Goal: Task Accomplishment & Management: Complete application form

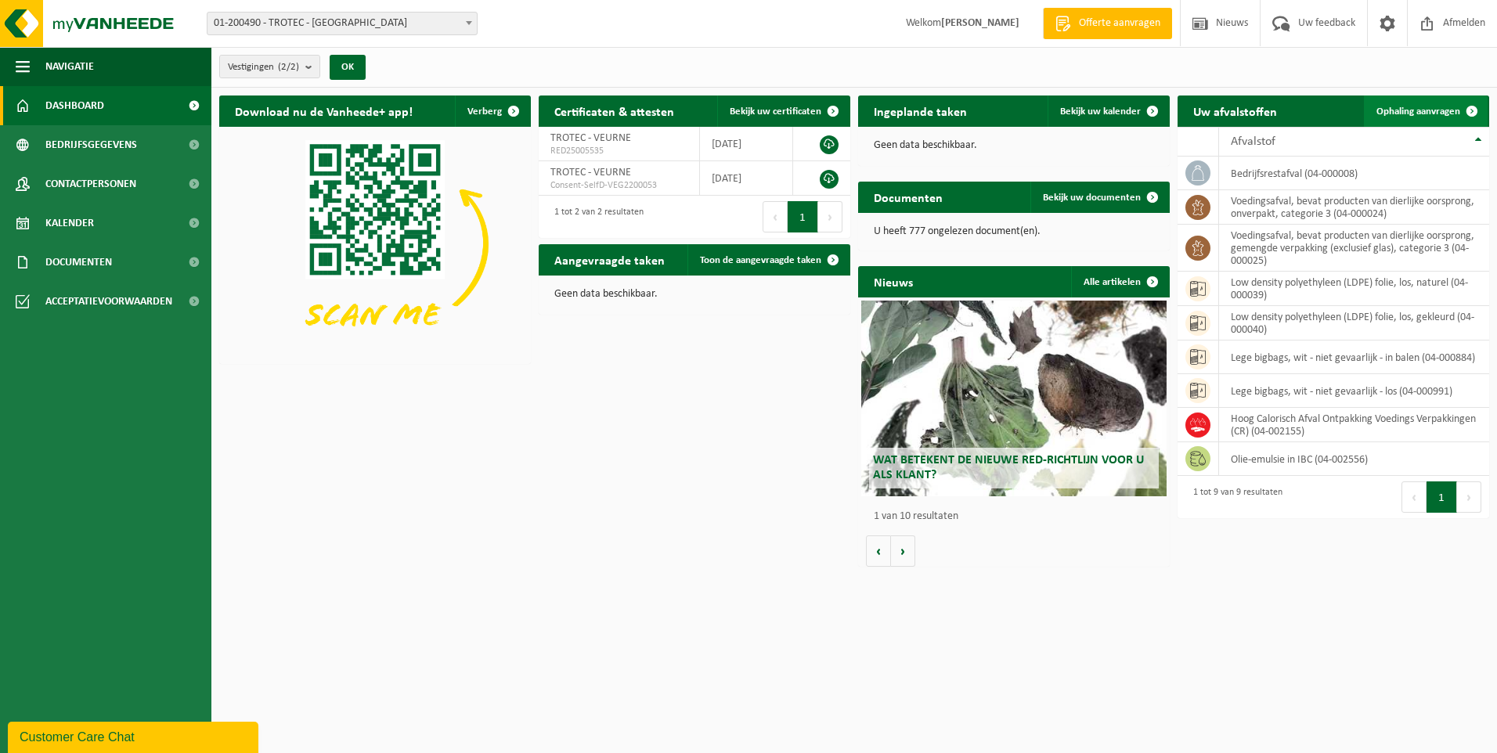
click at [1418, 109] on span "Ophaling aanvragen" at bounding box center [1418, 111] width 84 height 10
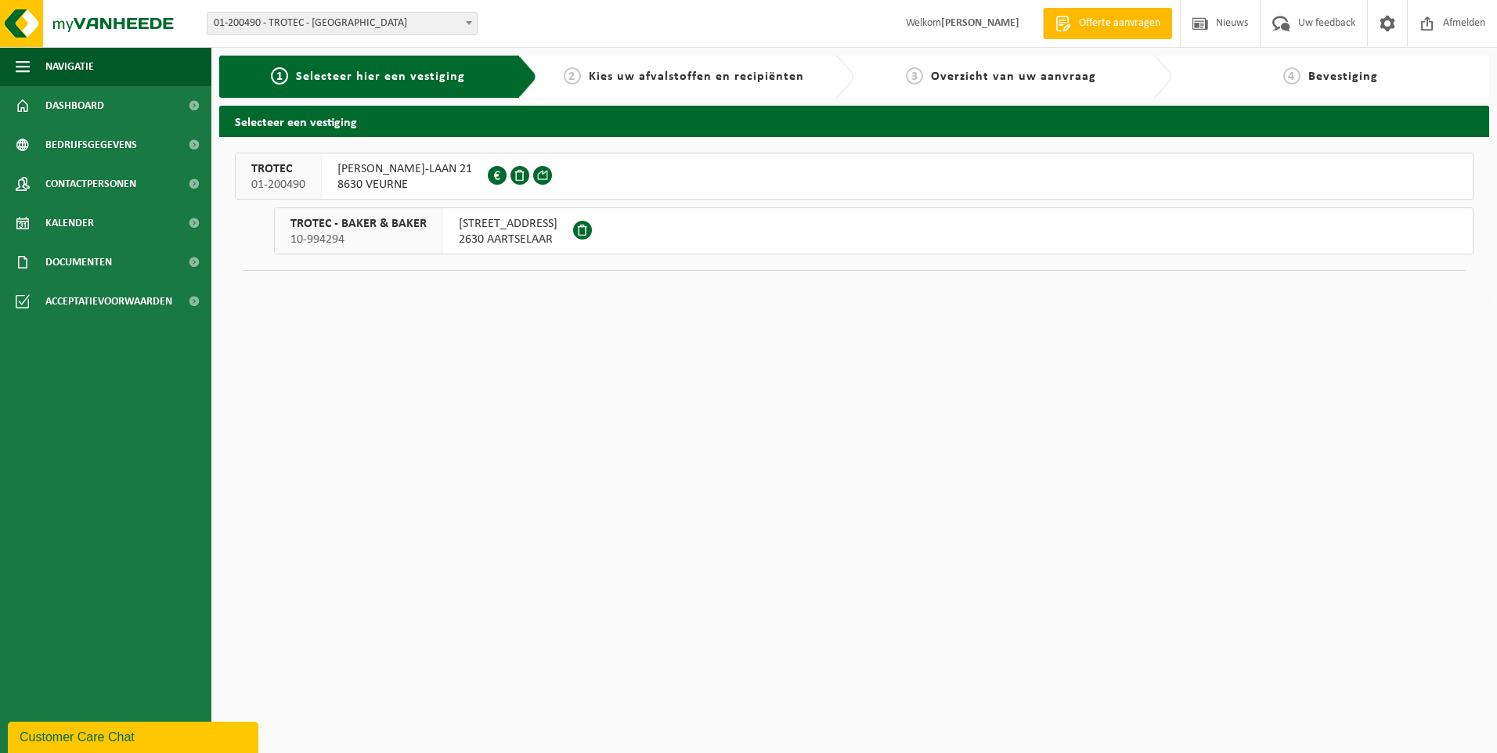
drag, startPoint x: 417, startPoint y: 15, endPoint x: 1369, endPoint y: 344, distance: 1007.0
click at [1369, 344] on html "Vestiging: 01-200490 - TROTEC - VEURNE 10-994294 - TROTEC - BAKER & BAKER - AAR…" at bounding box center [748, 376] width 1497 height 753
click at [381, 174] on span "[PERSON_NAME]-LAAN 21" at bounding box center [404, 169] width 135 height 16
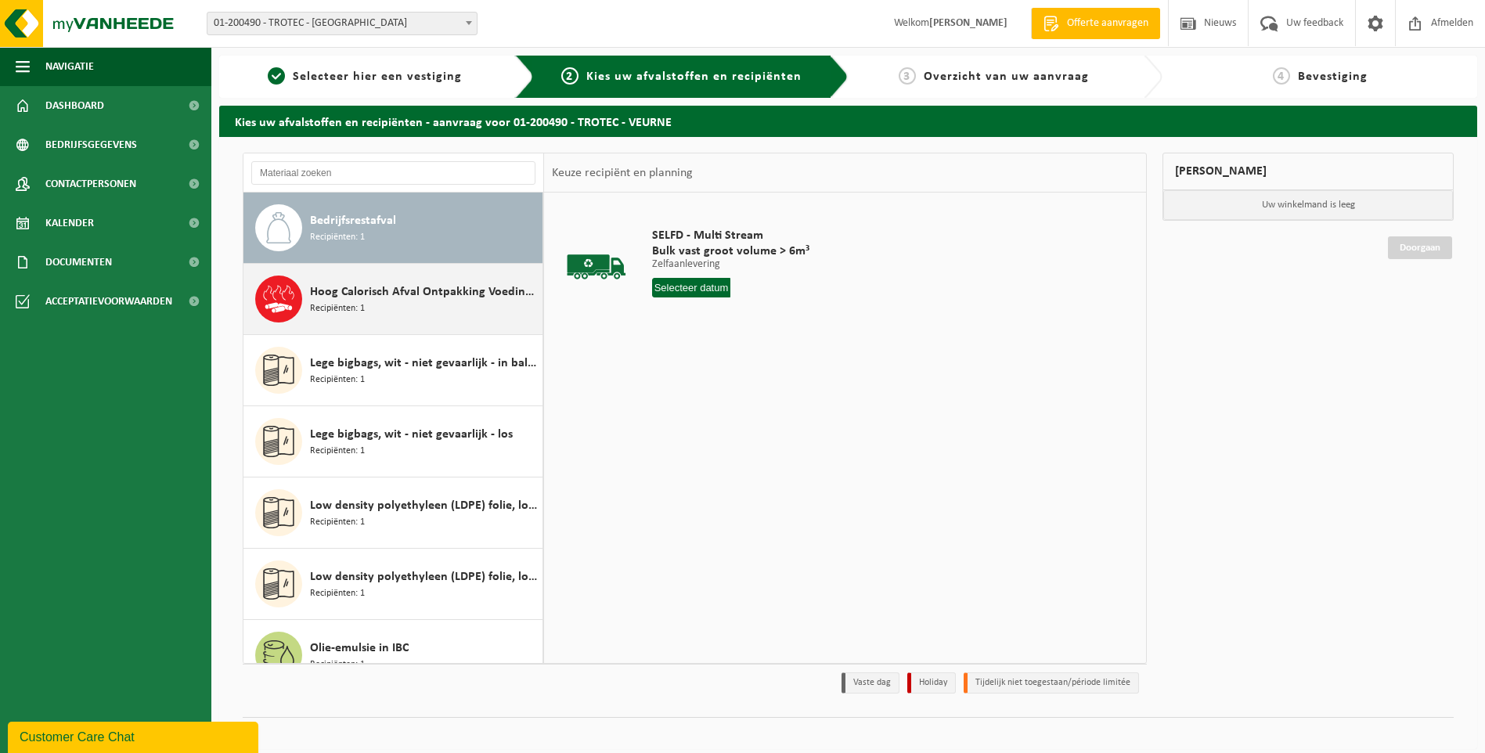
click at [325, 311] on span "Recipiënten: 1" at bounding box center [337, 308] width 55 height 15
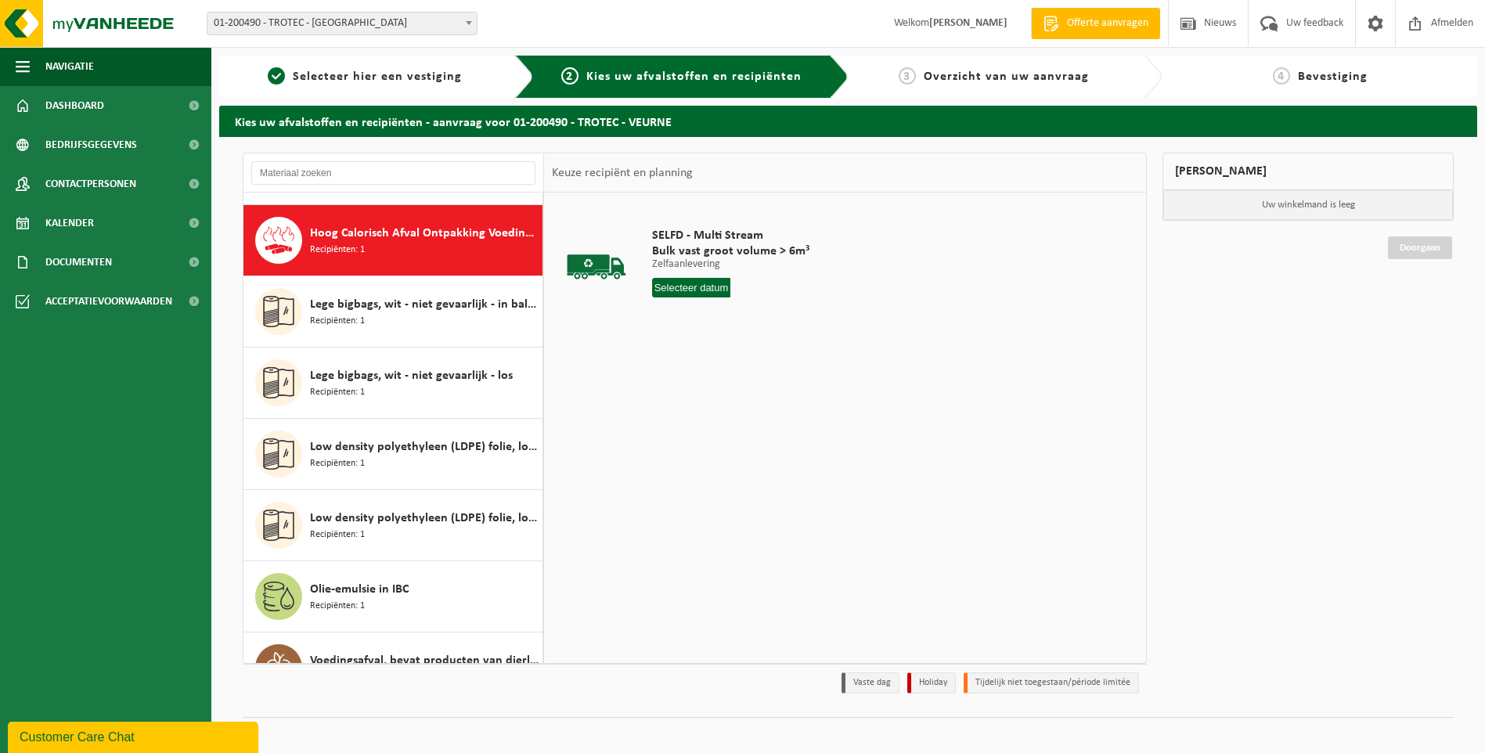
scroll to position [71, 0]
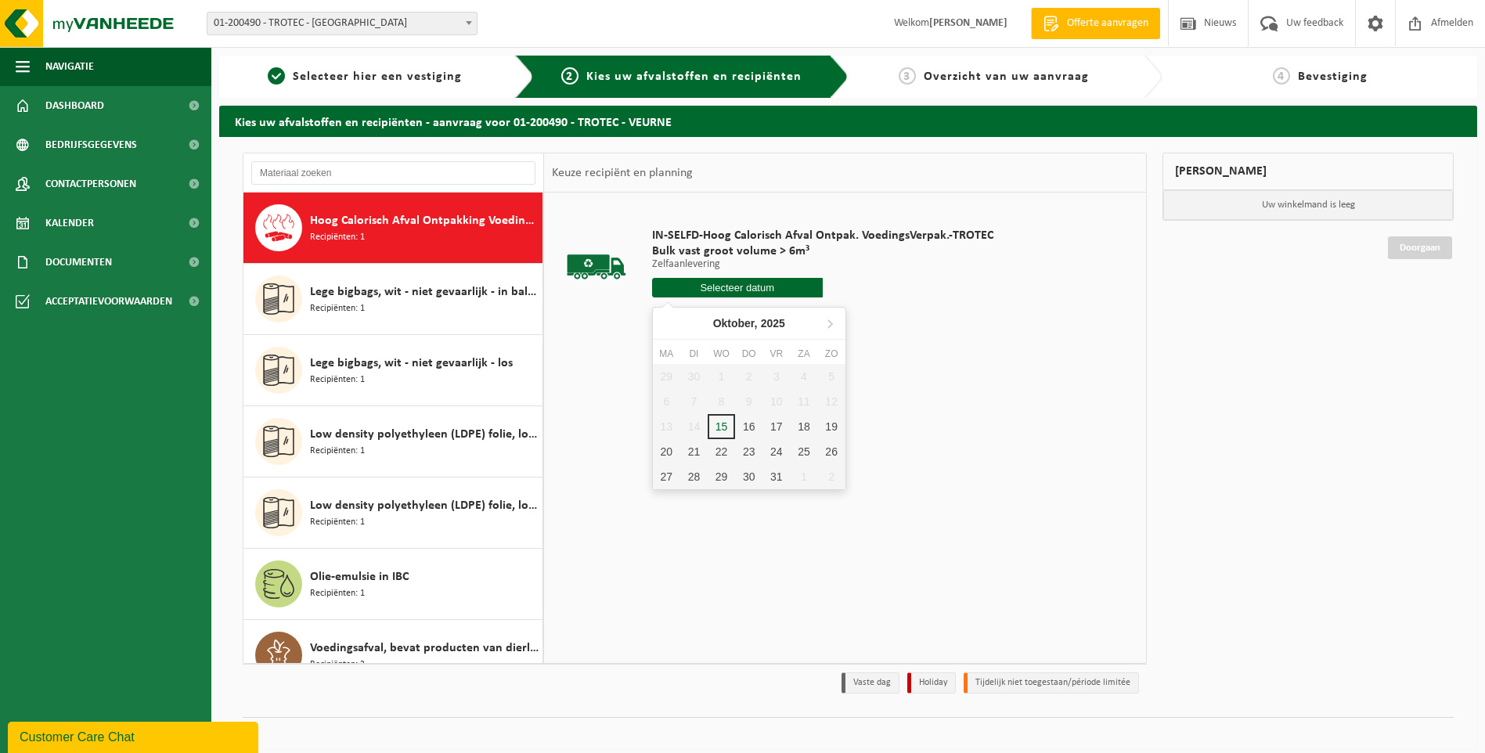
click at [694, 287] on input "text" at bounding box center [737, 288] width 171 height 20
click at [772, 423] on div "17" at bounding box center [775, 426] width 27 height 25
type input "Van 2025-10-17"
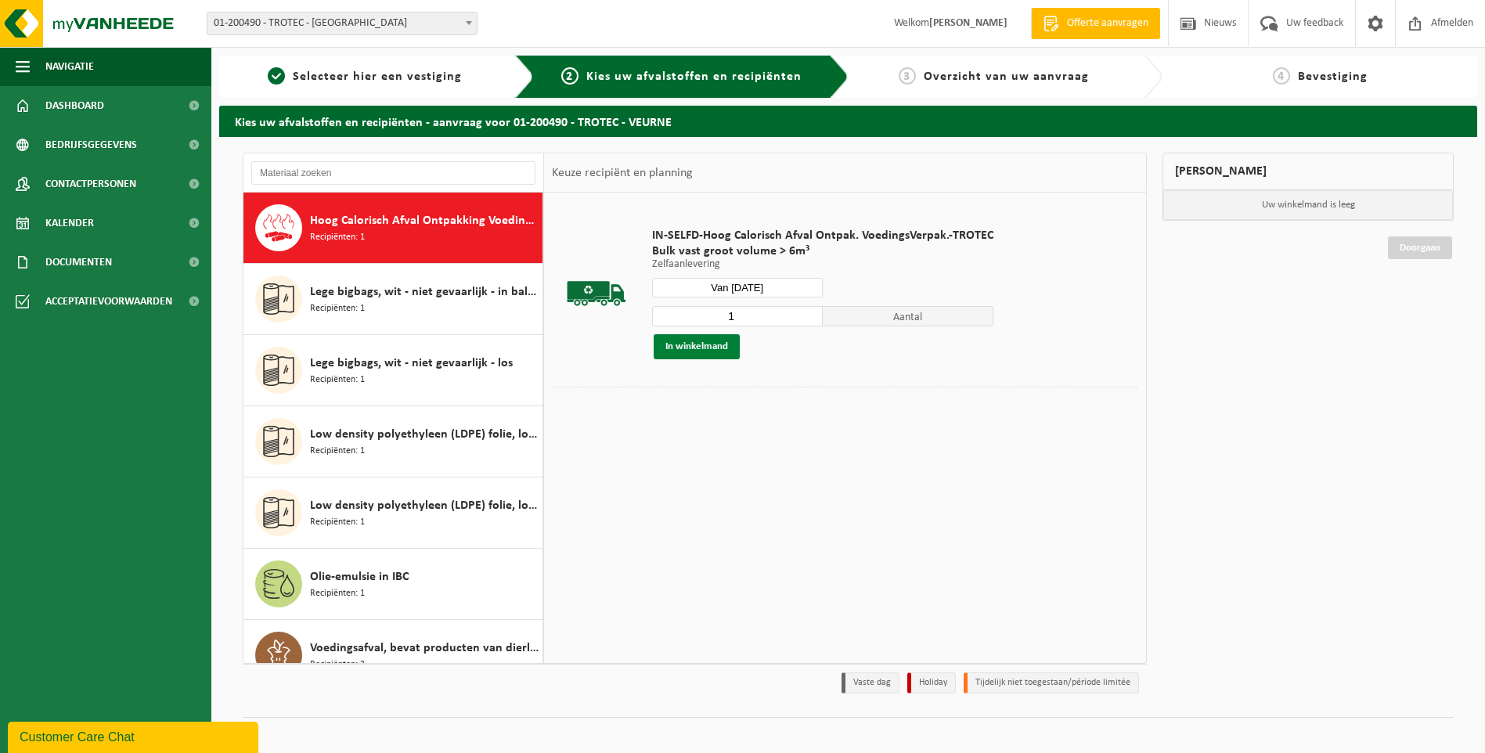
click at [683, 347] on button "In winkelmand" at bounding box center [697, 346] width 86 height 25
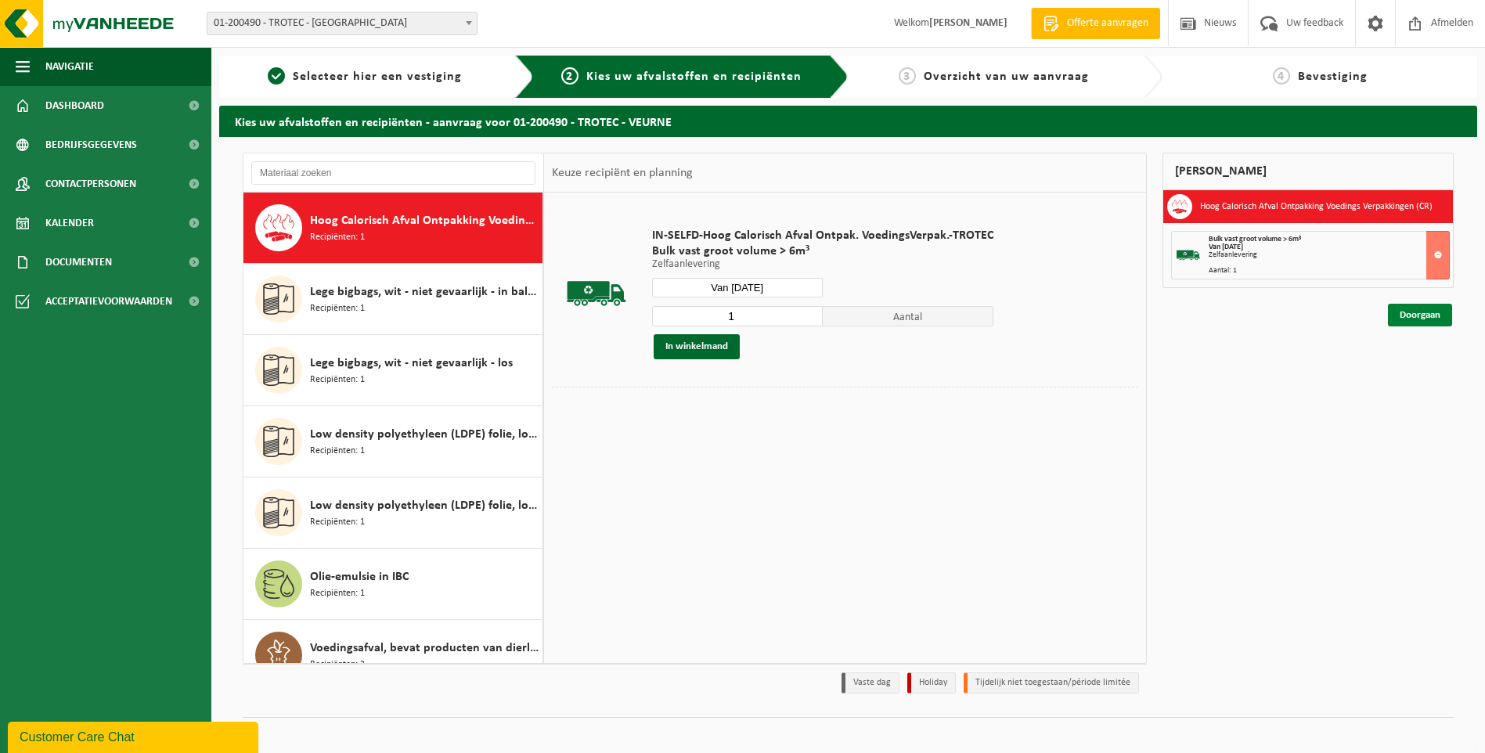
click at [1423, 313] on link "Doorgaan" at bounding box center [1420, 315] width 64 height 23
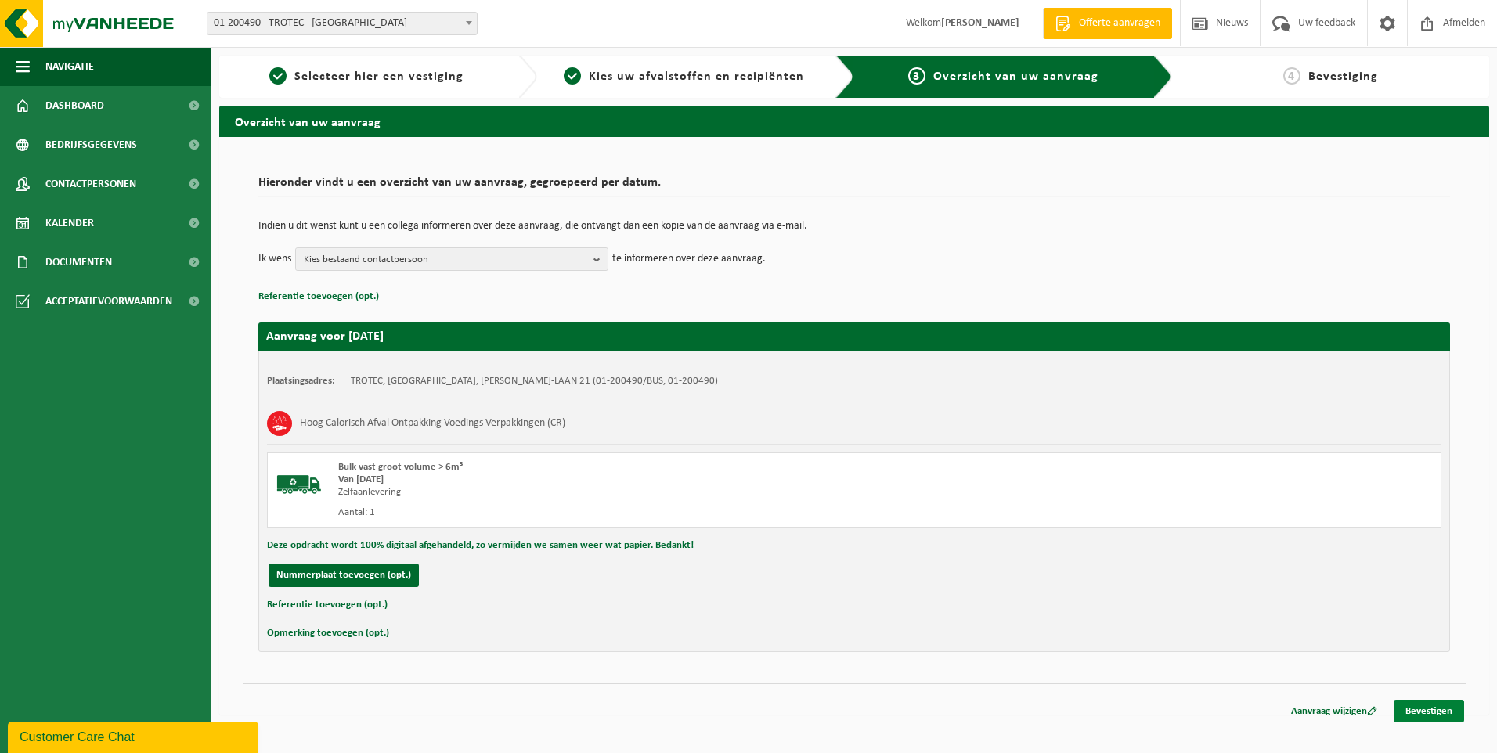
click at [1430, 713] on link "Bevestigen" at bounding box center [1428, 711] width 70 height 23
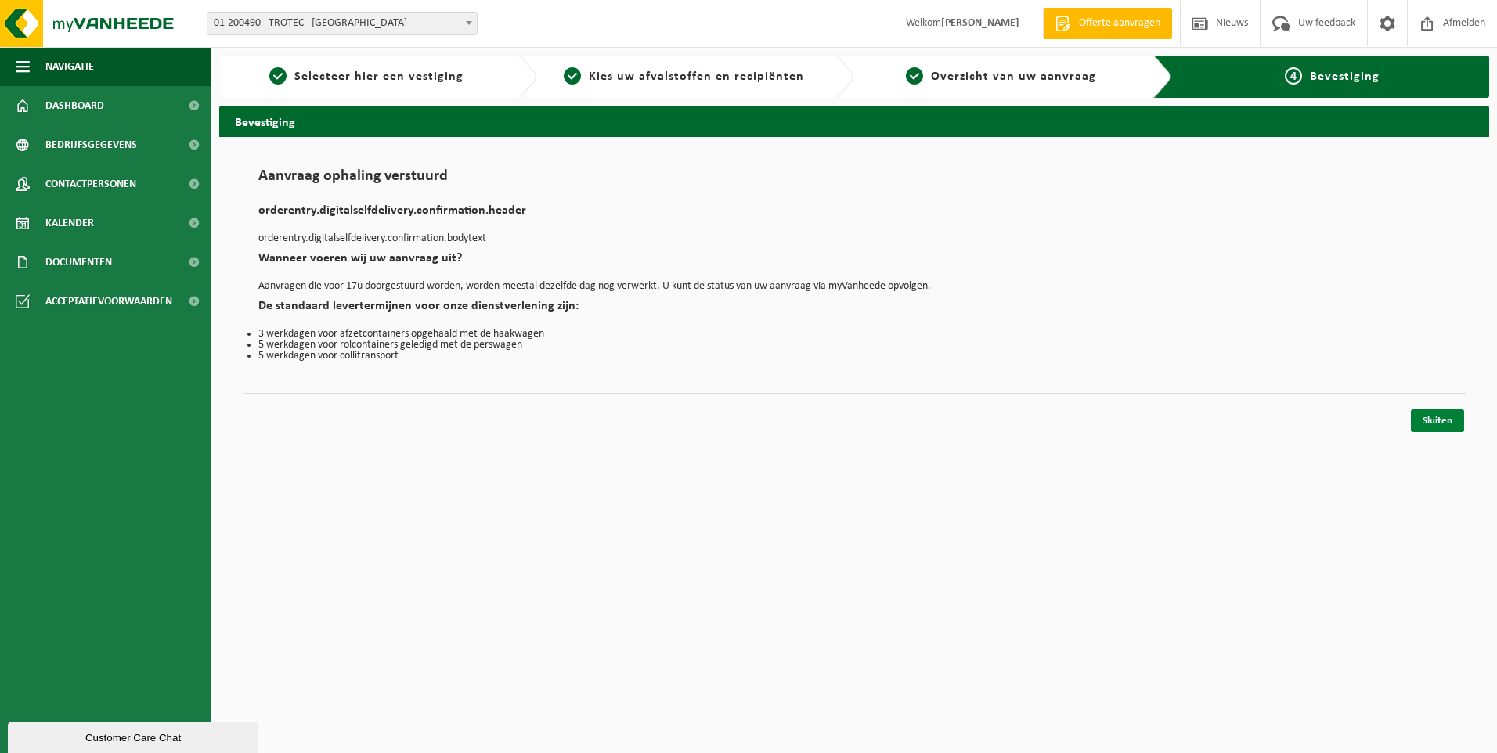
click at [1450, 422] on link "Sluiten" at bounding box center [1436, 420] width 53 height 23
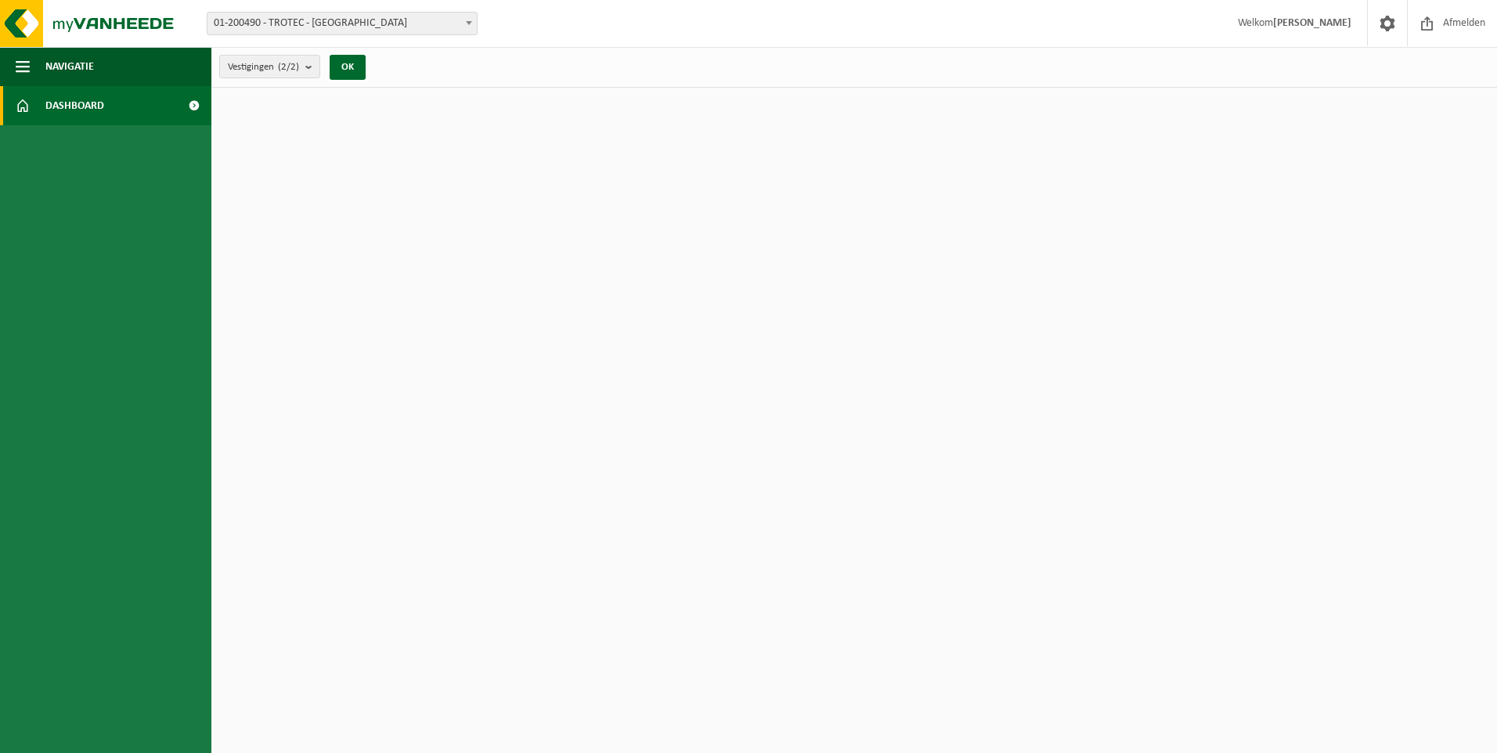
click at [75, 101] on span "Dashboard" at bounding box center [74, 105] width 59 height 39
click at [74, 73] on span "Navigatie" at bounding box center [69, 66] width 49 height 39
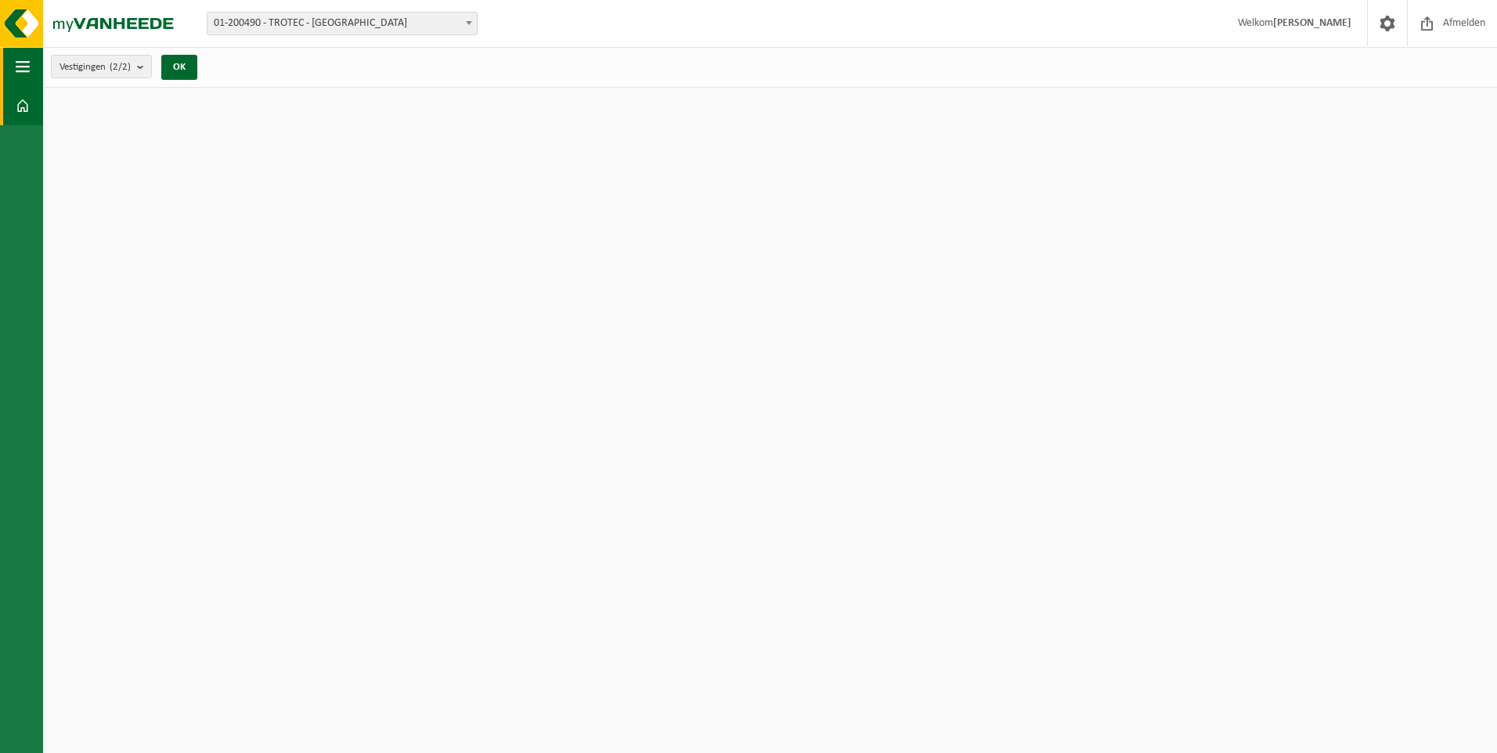
click at [23, 71] on span "button" at bounding box center [23, 66] width 14 height 39
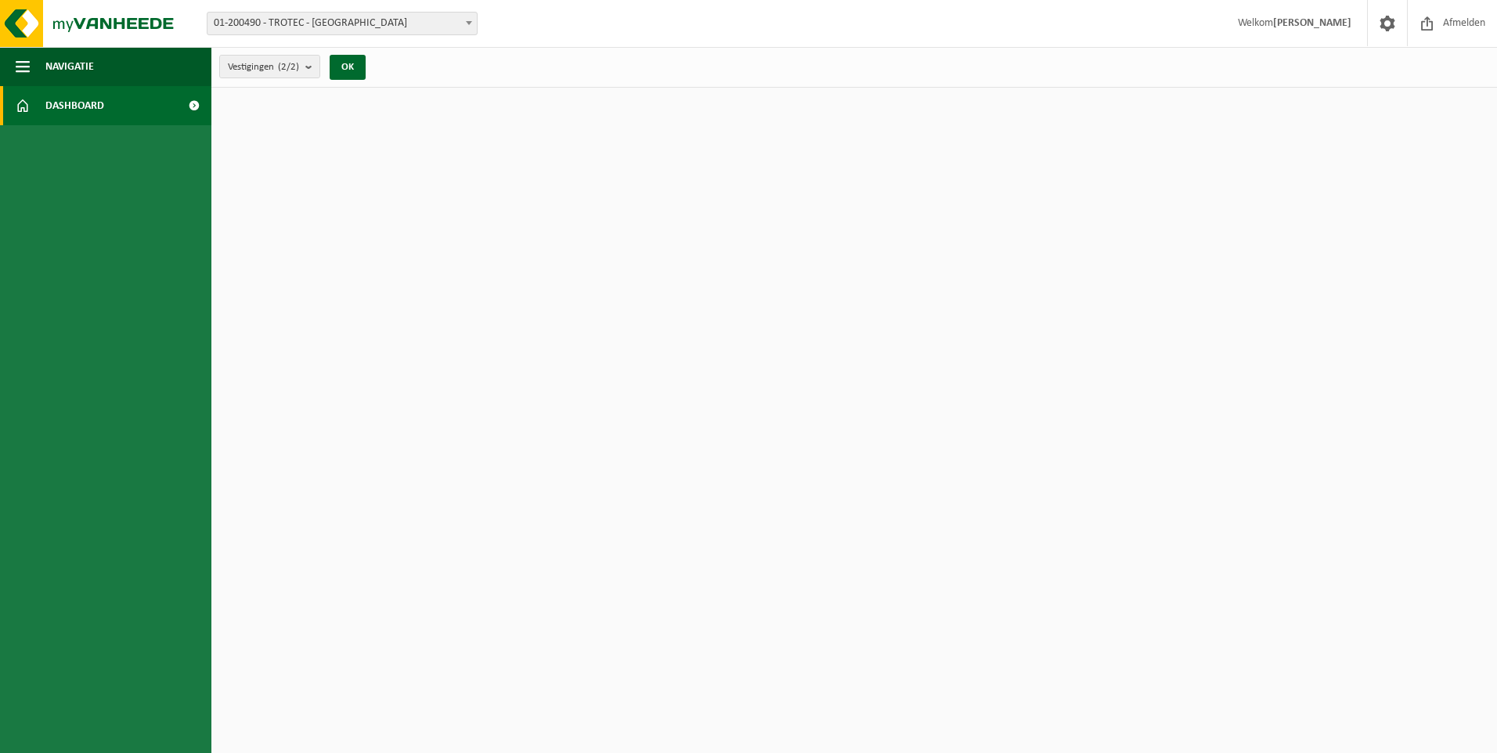
click at [77, 95] on span "Dashboard" at bounding box center [74, 105] width 59 height 39
click at [101, 99] on span "Dashboard" at bounding box center [74, 105] width 59 height 39
click at [100, 66] on button "Navigatie" at bounding box center [105, 66] width 211 height 39
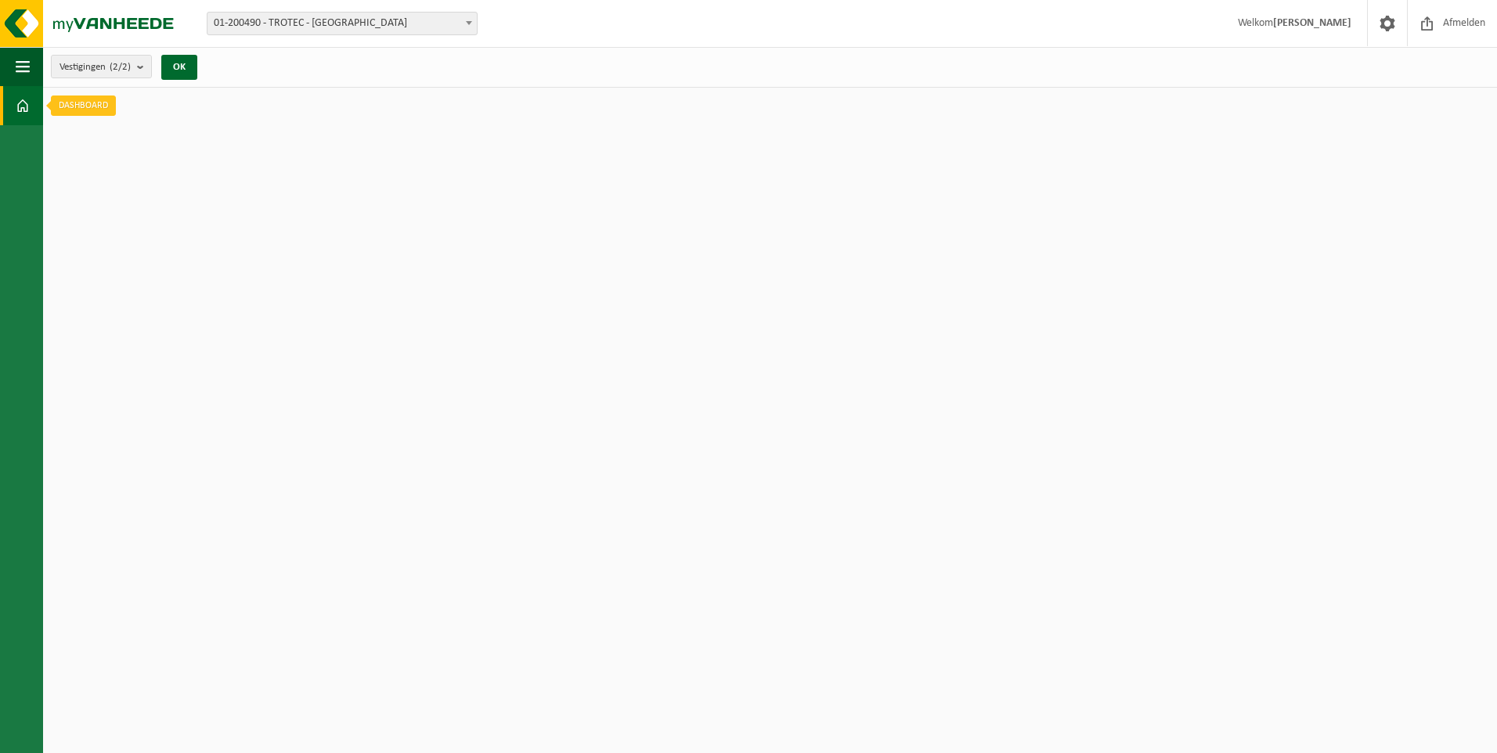
click at [24, 101] on span at bounding box center [23, 105] width 14 height 39
click at [9, 103] on link "Dashboard" at bounding box center [21, 105] width 43 height 39
click at [25, 94] on span at bounding box center [23, 105] width 14 height 39
click at [23, 110] on span at bounding box center [23, 105] width 14 height 39
click at [17, 59] on span "button" at bounding box center [23, 66] width 14 height 39
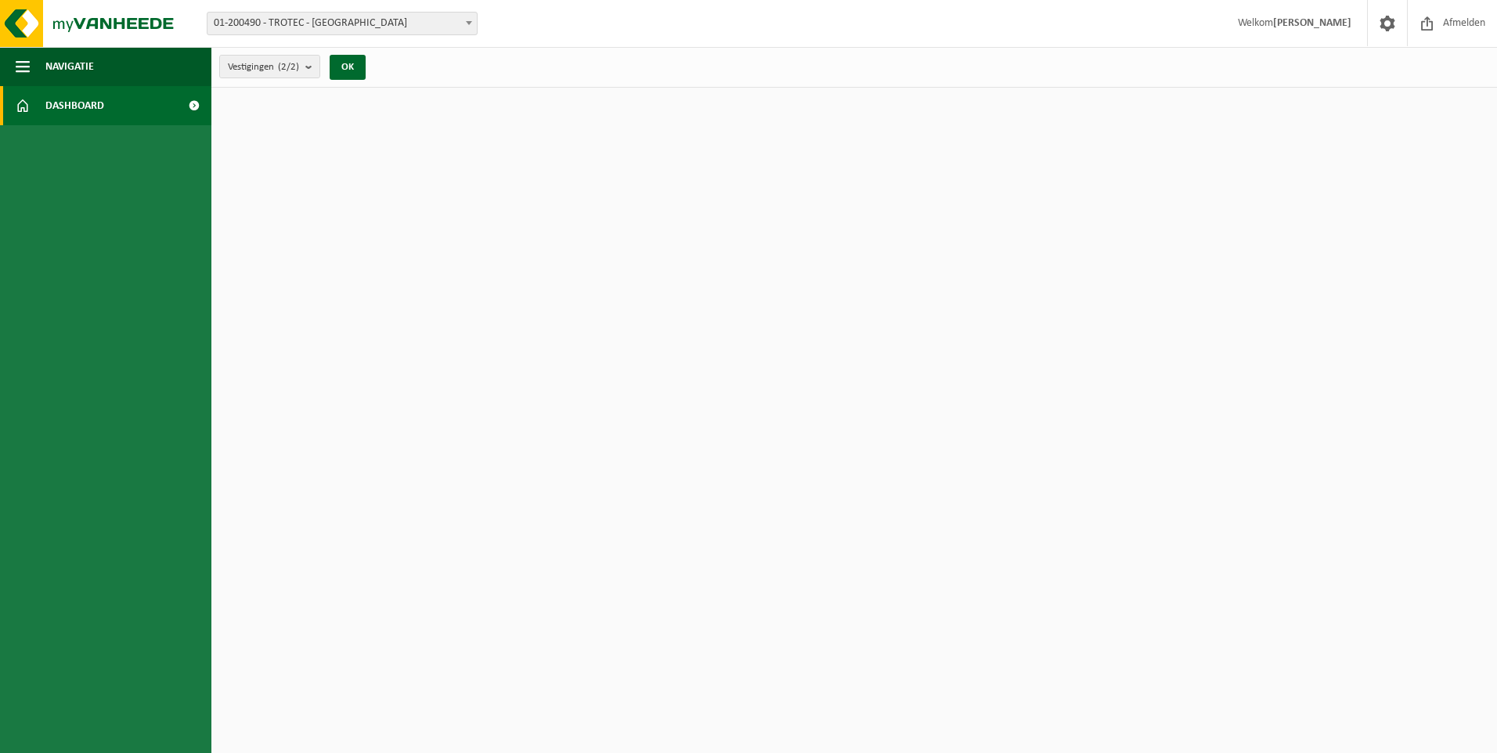
click at [195, 101] on span at bounding box center [193, 105] width 35 height 39
click at [1382, 26] on span at bounding box center [1386, 23] width 23 height 46
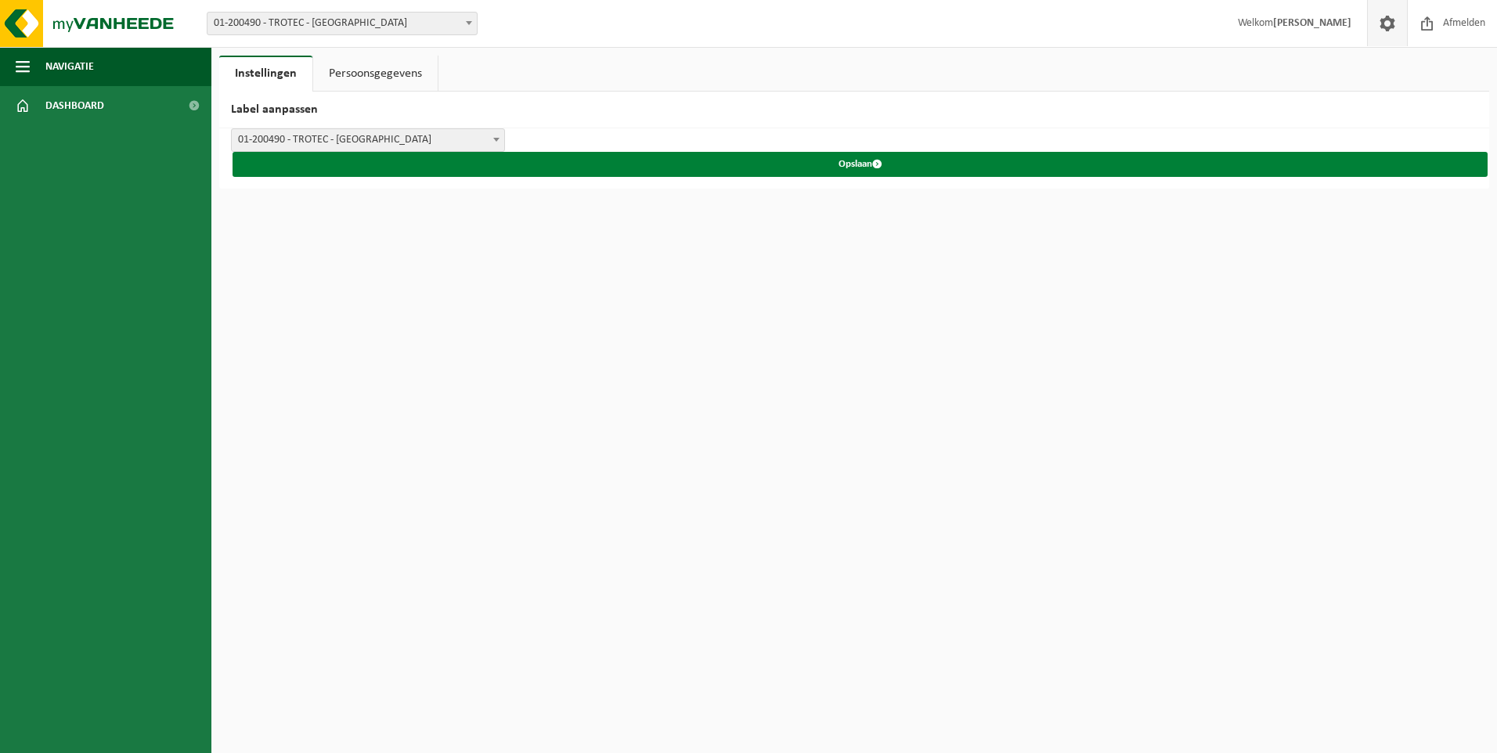
click at [879, 165] on span "submit" at bounding box center [877, 164] width 10 height 10
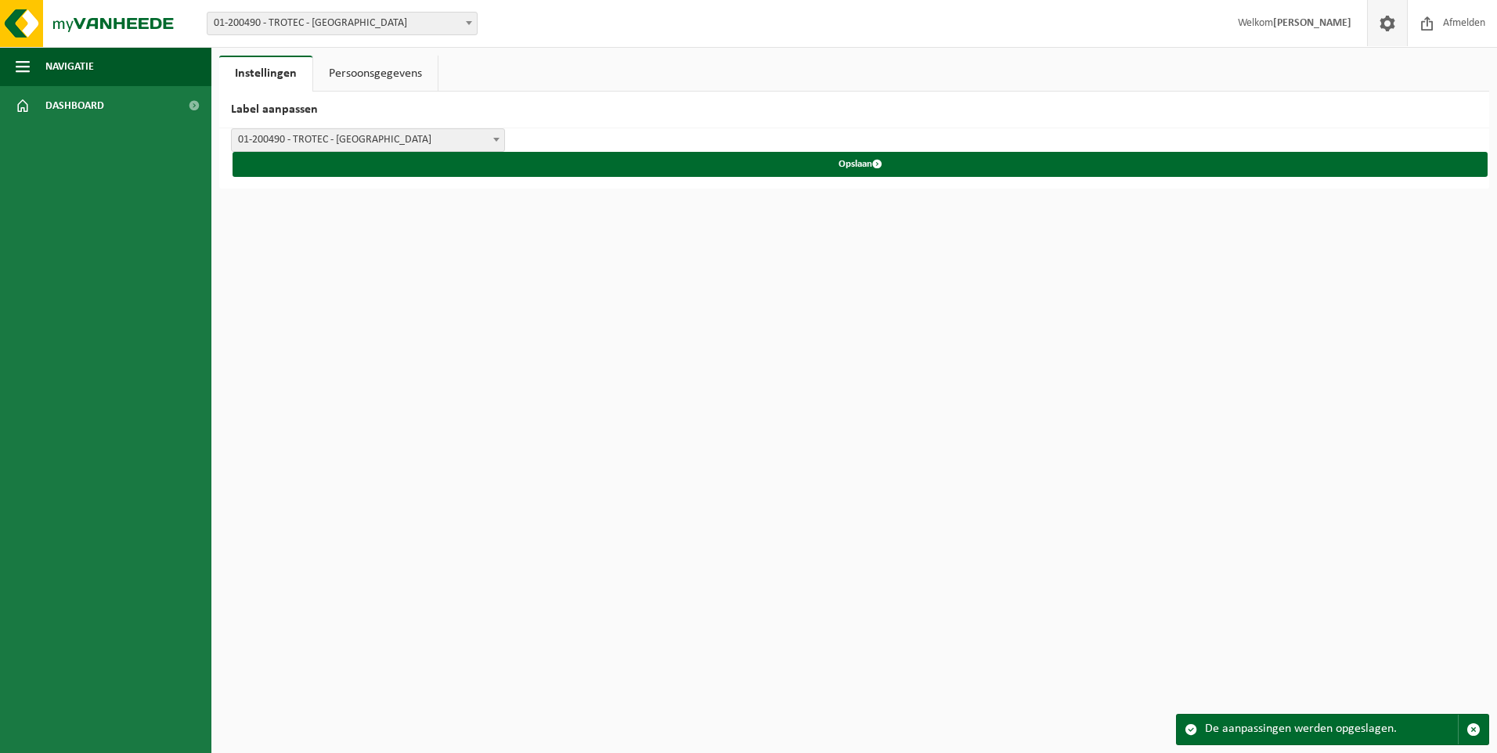
click at [387, 72] on link "Persoonsgegevens" at bounding box center [375, 74] width 124 height 36
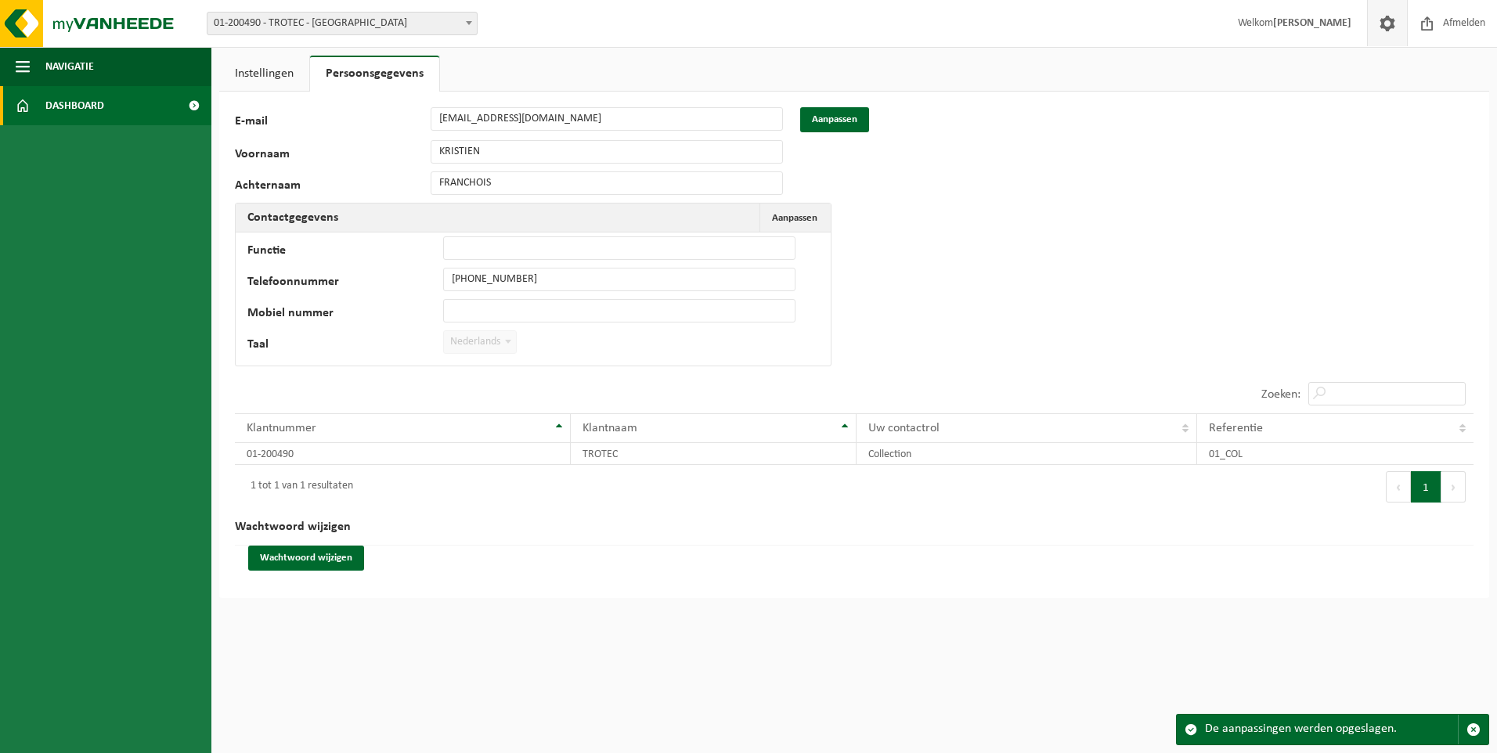
click at [83, 104] on span "Dashboard" at bounding box center [74, 105] width 59 height 39
